Goal: Task Accomplishment & Management: Manage account settings

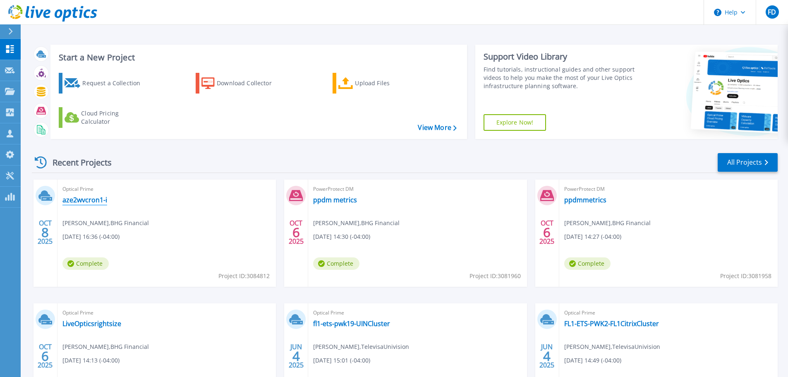
click at [93, 200] on link "aze2wvcron1-i" at bounding box center [84, 200] width 45 height 8
click at [82, 202] on link "aze2wvcron1-i" at bounding box center [84, 200] width 45 height 8
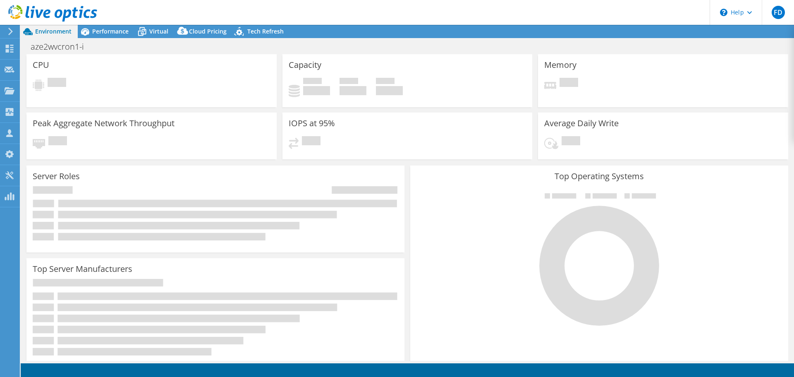
select select "USD"
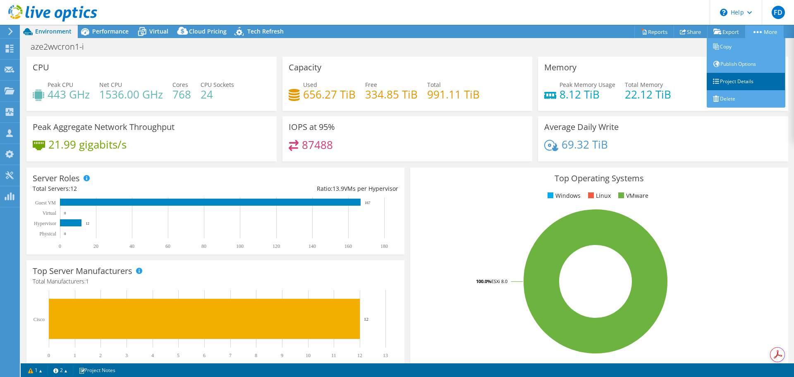
click at [734, 84] on link "Project Details" at bounding box center [746, 81] width 79 height 17
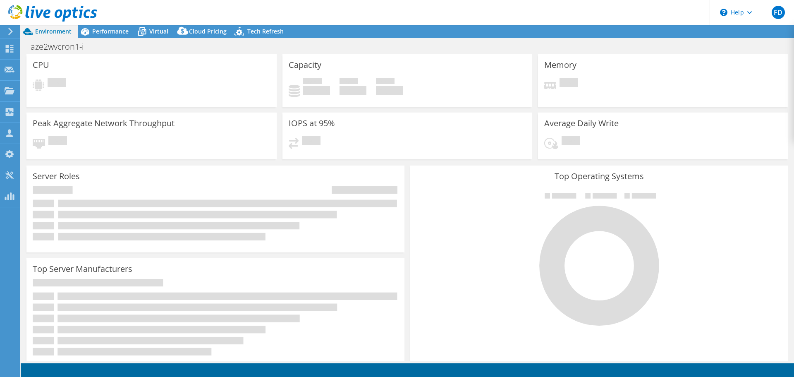
select select "USD"
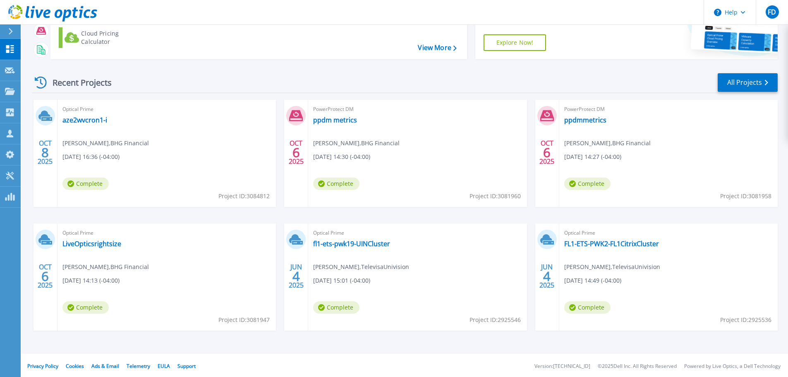
scroll to position [81, 0]
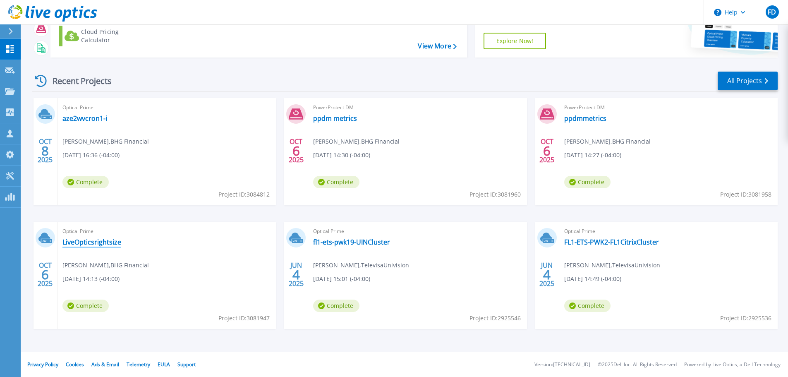
click at [95, 242] on link "LiveOpticsrightsize" at bounding box center [91, 242] width 59 height 8
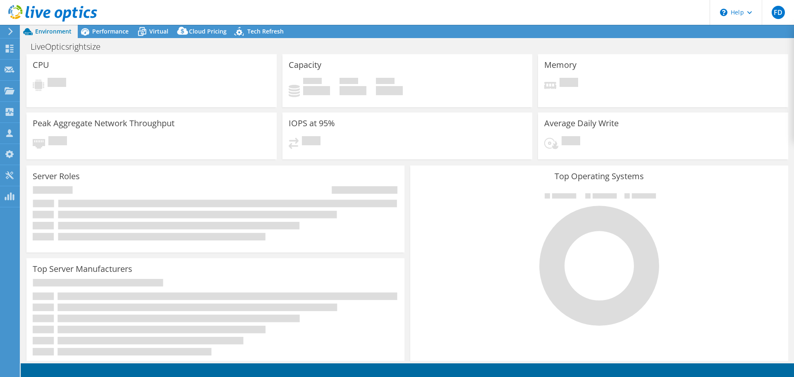
select select "USD"
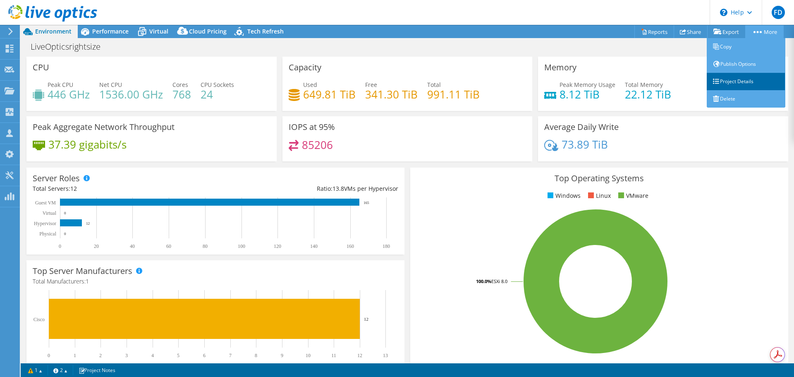
click at [744, 77] on link "Project Details" at bounding box center [746, 81] width 79 height 17
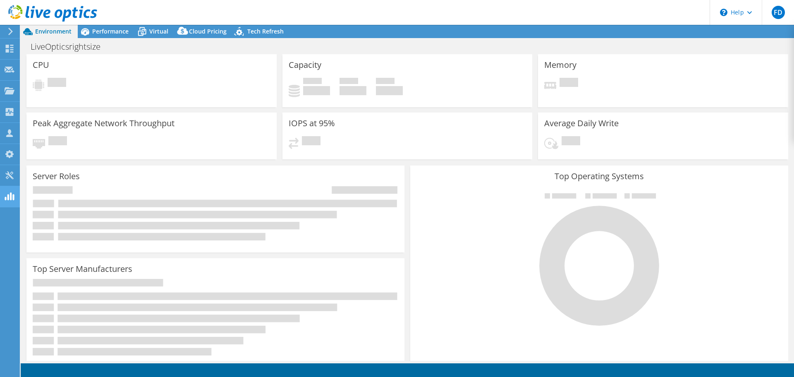
select select "USD"
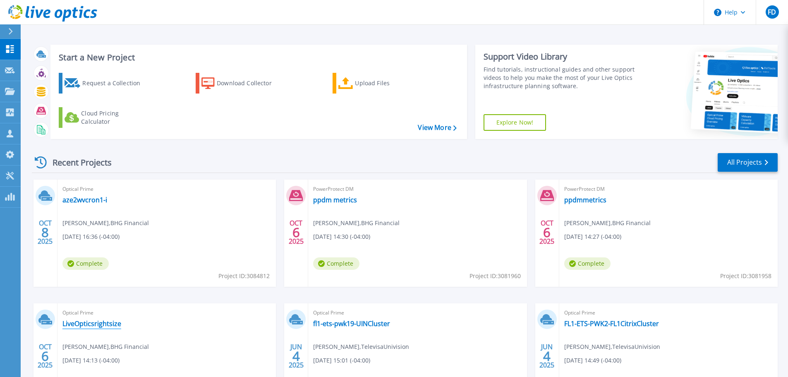
click at [94, 322] on link "LiveOpticsrightsize" at bounding box center [91, 323] width 59 height 8
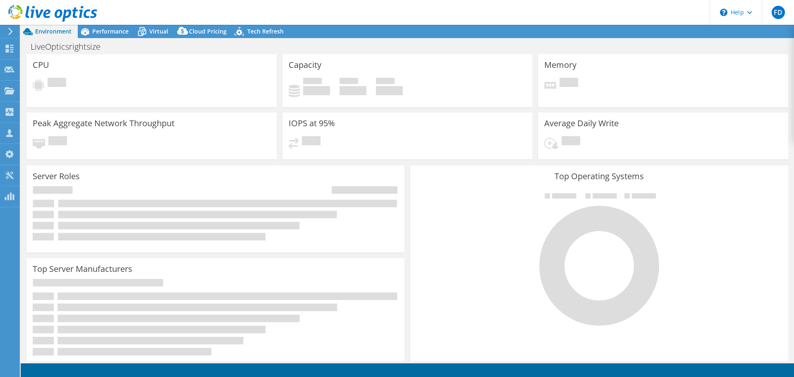
select select "USD"
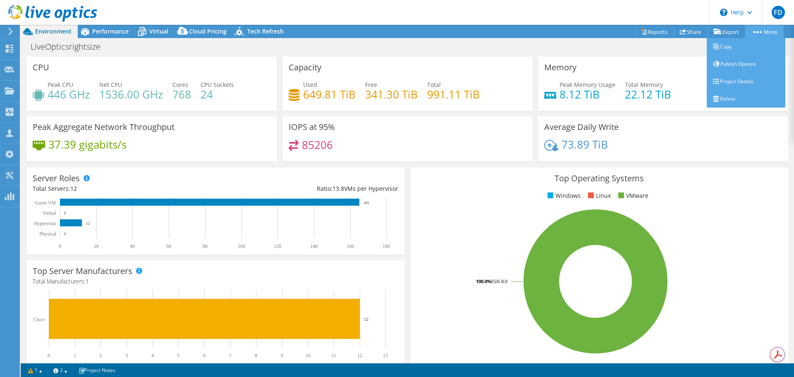
click at [770, 30] on link "More" at bounding box center [764, 31] width 38 height 13
click at [740, 80] on link "Project Details" at bounding box center [746, 81] width 79 height 17
